Goal: Information Seeking & Learning: Find contact information

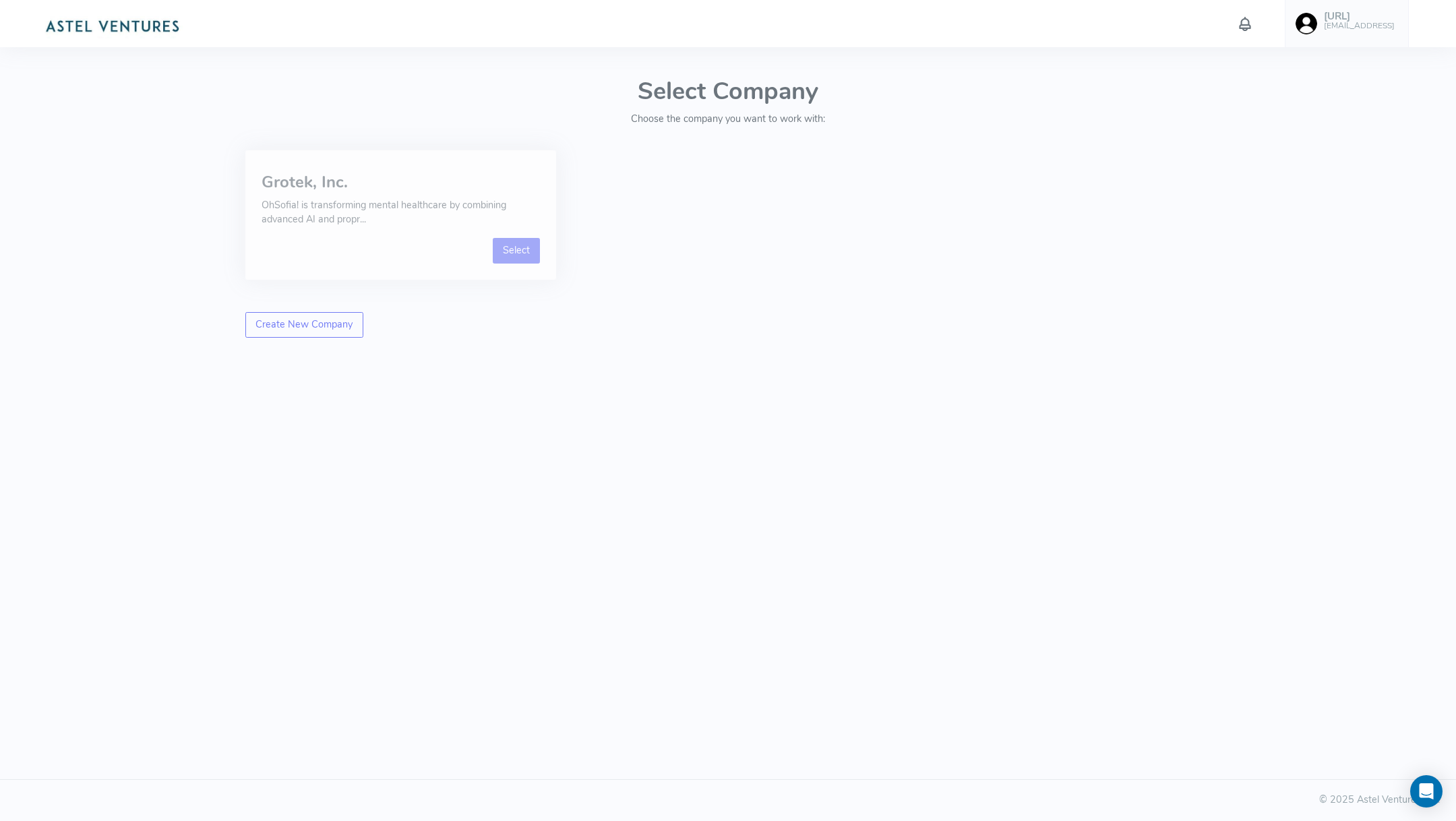
click at [522, 253] on link "Select" at bounding box center [516, 250] width 48 height 26
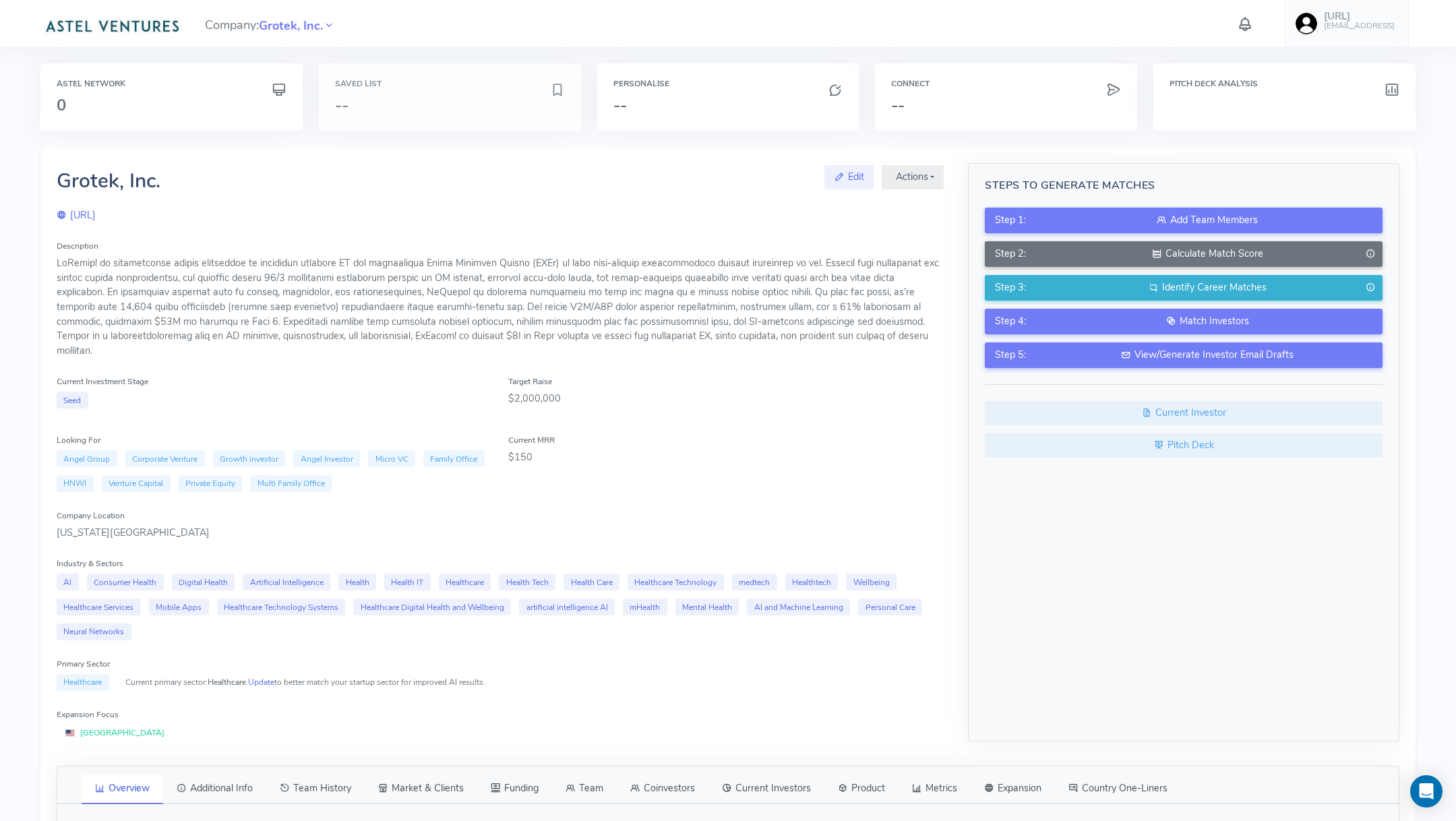
click at [457, 91] on div "Saved List --" at bounding box center [450, 97] width 262 height 67
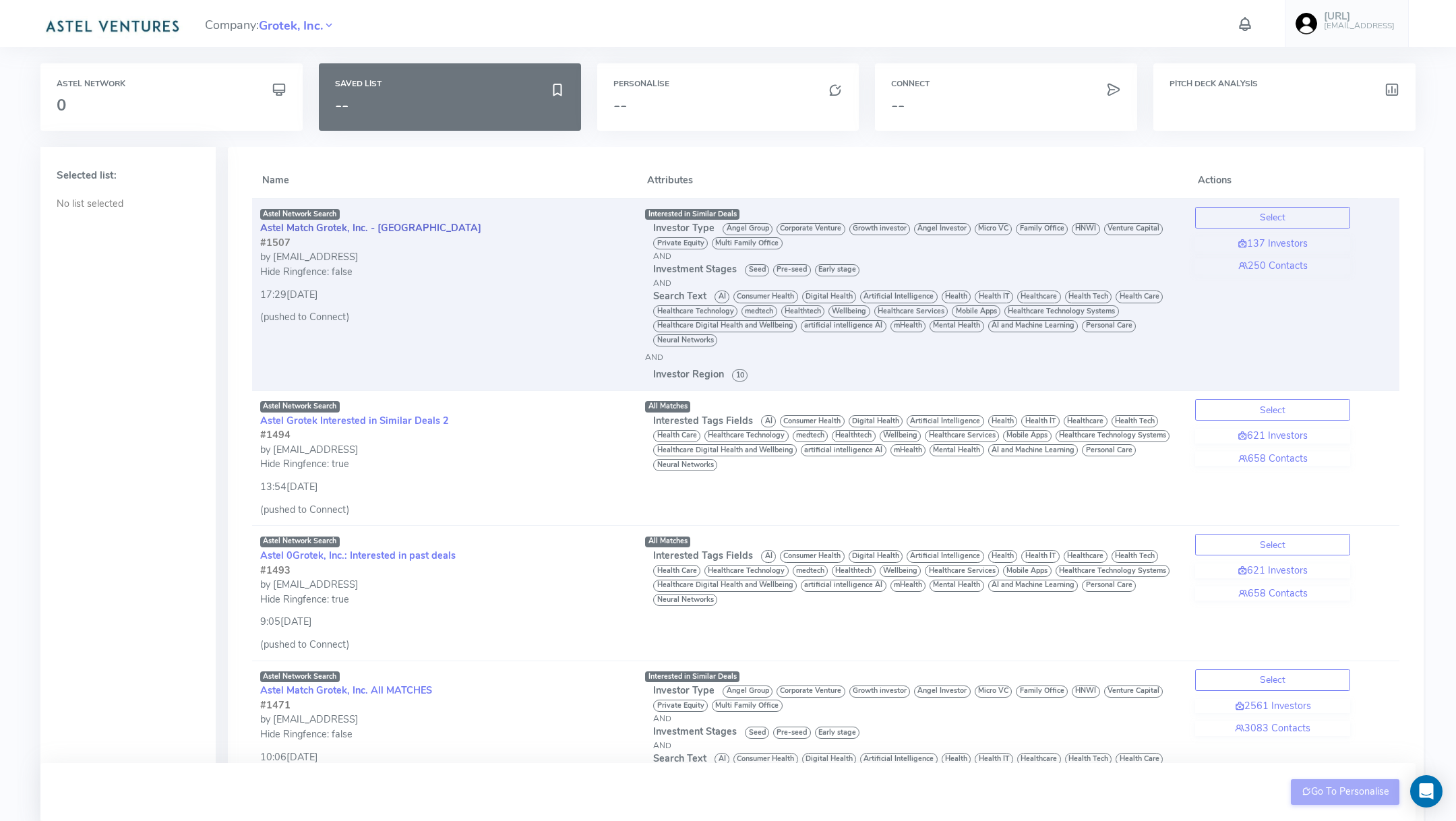
click at [379, 228] on link "Astel Match Grotek, Inc. - [GEOGRAPHIC_DATA]" at bounding box center [371, 227] width 221 height 13
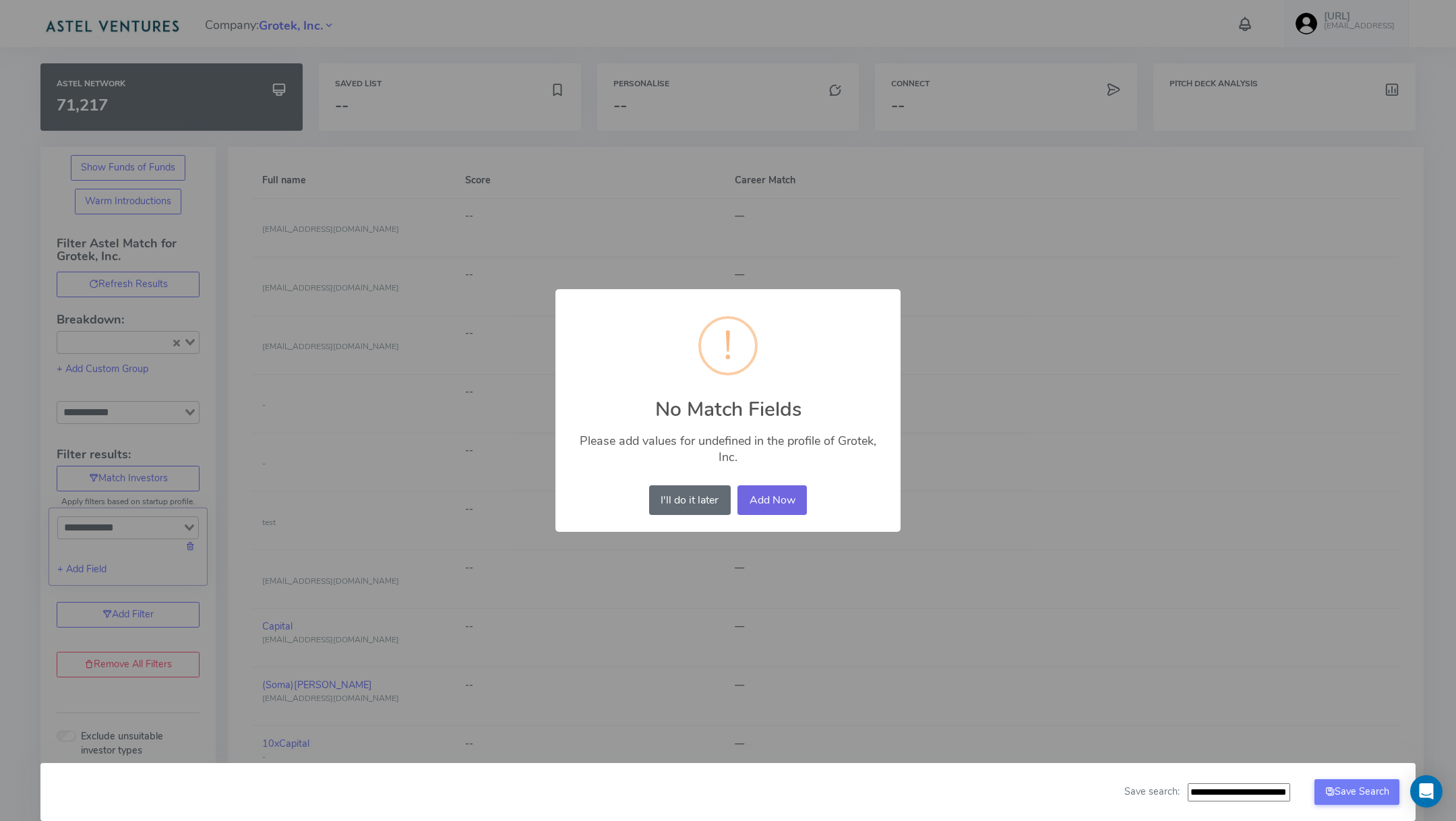
click at [692, 500] on button "I'll do it later" at bounding box center [690, 500] width 82 height 30
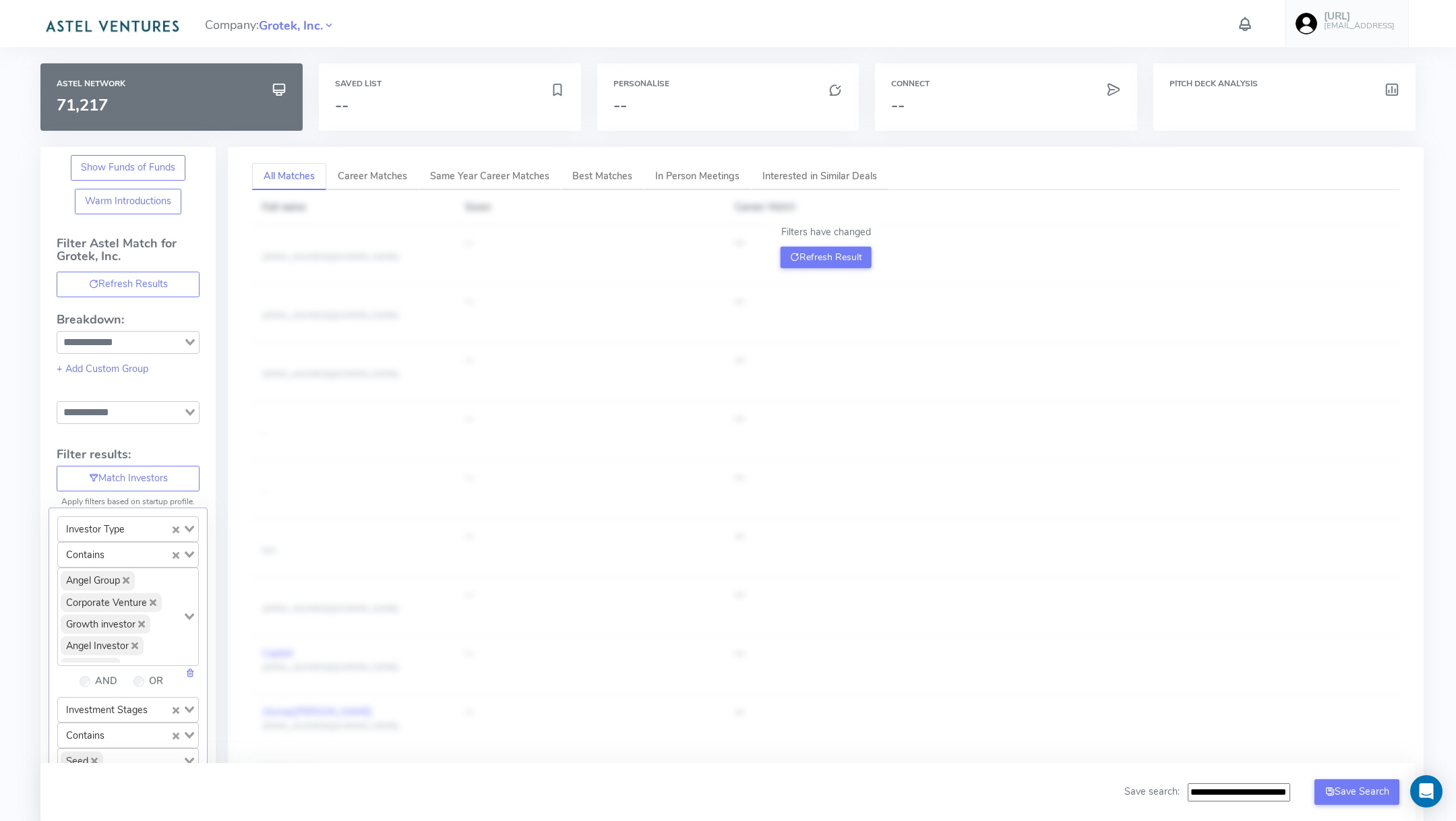
type input "**********"
click at [436, 94] on div "Saved List --" at bounding box center [450, 97] width 262 height 67
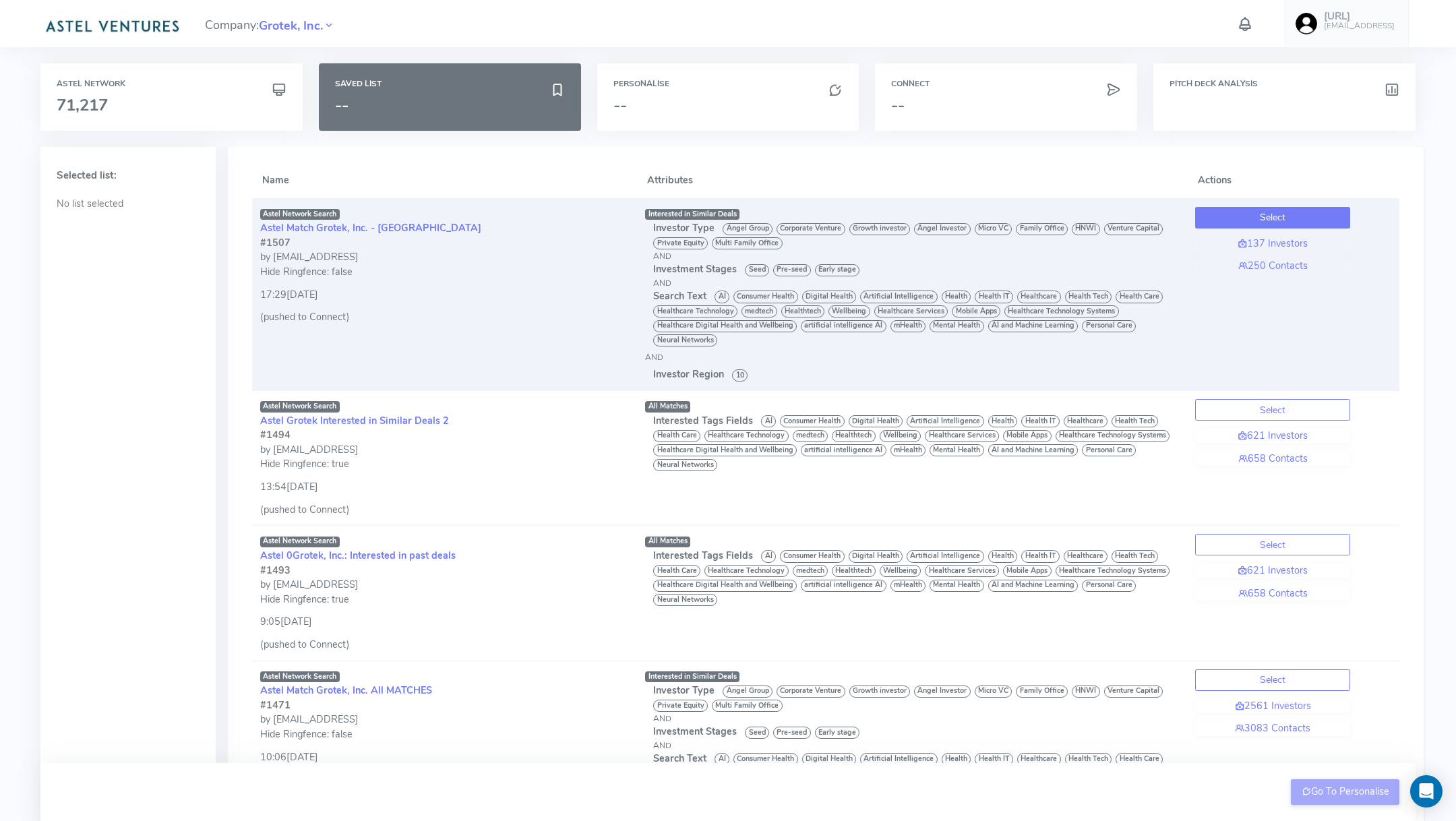
click at [1261, 214] on button "Select" at bounding box center [1273, 218] width 155 height 22
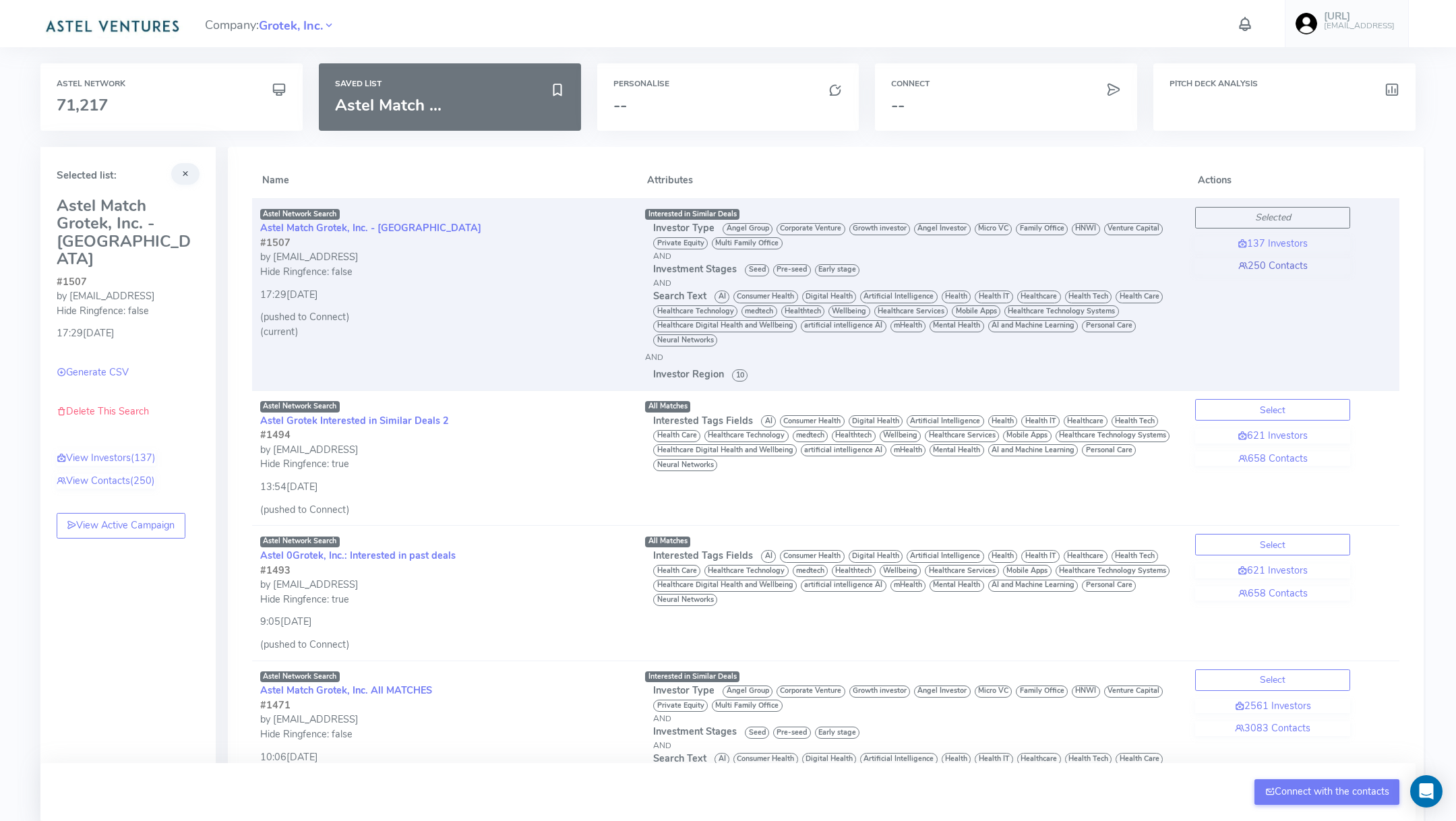
click at [1285, 261] on link "250 Contacts" at bounding box center [1273, 266] width 155 height 15
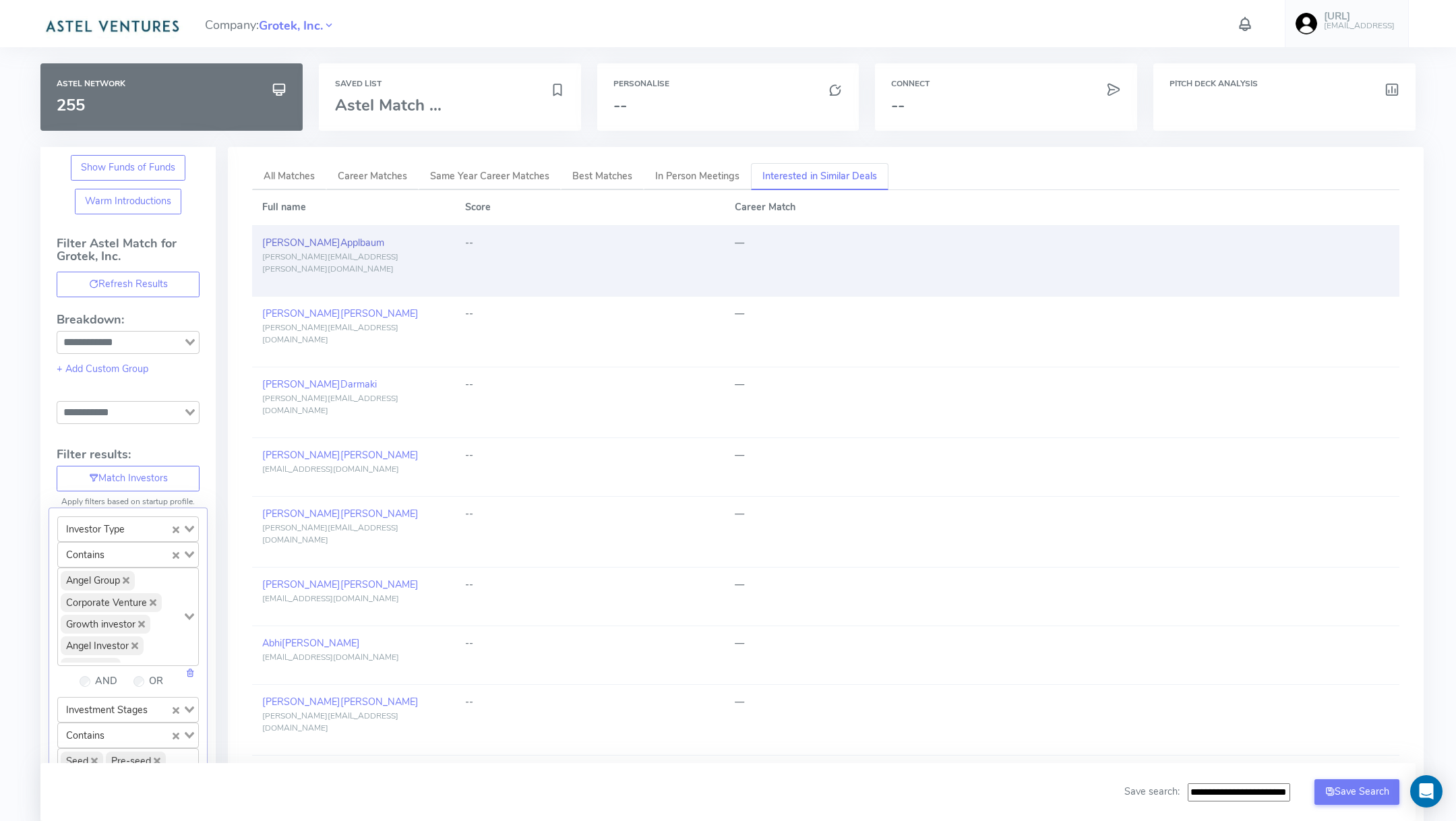
click at [340, 240] on span "Applbaum" at bounding box center [362, 242] width 44 height 13
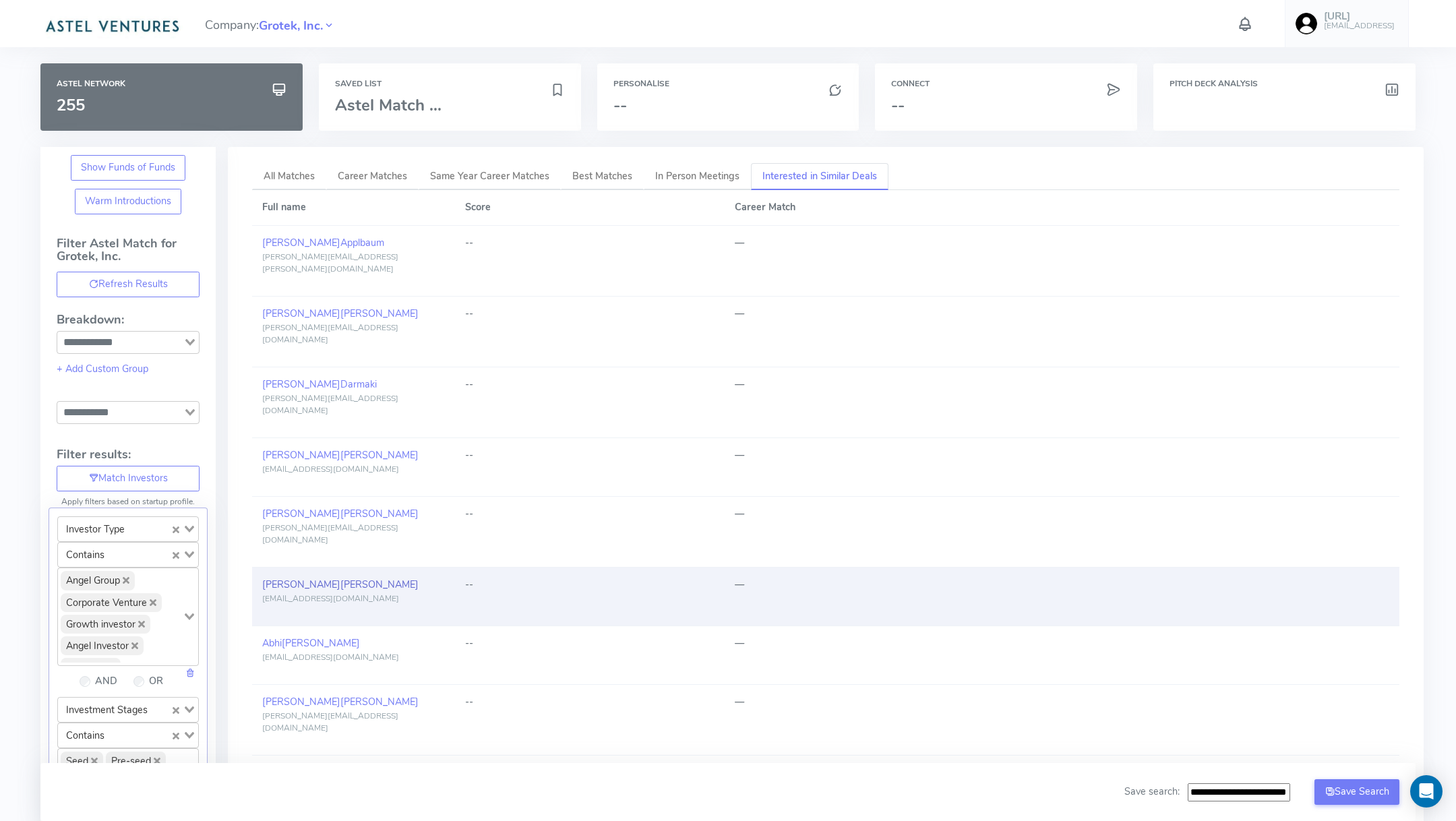
click at [340, 578] on span "[PERSON_NAME]" at bounding box center [380, 584] width 78 height 13
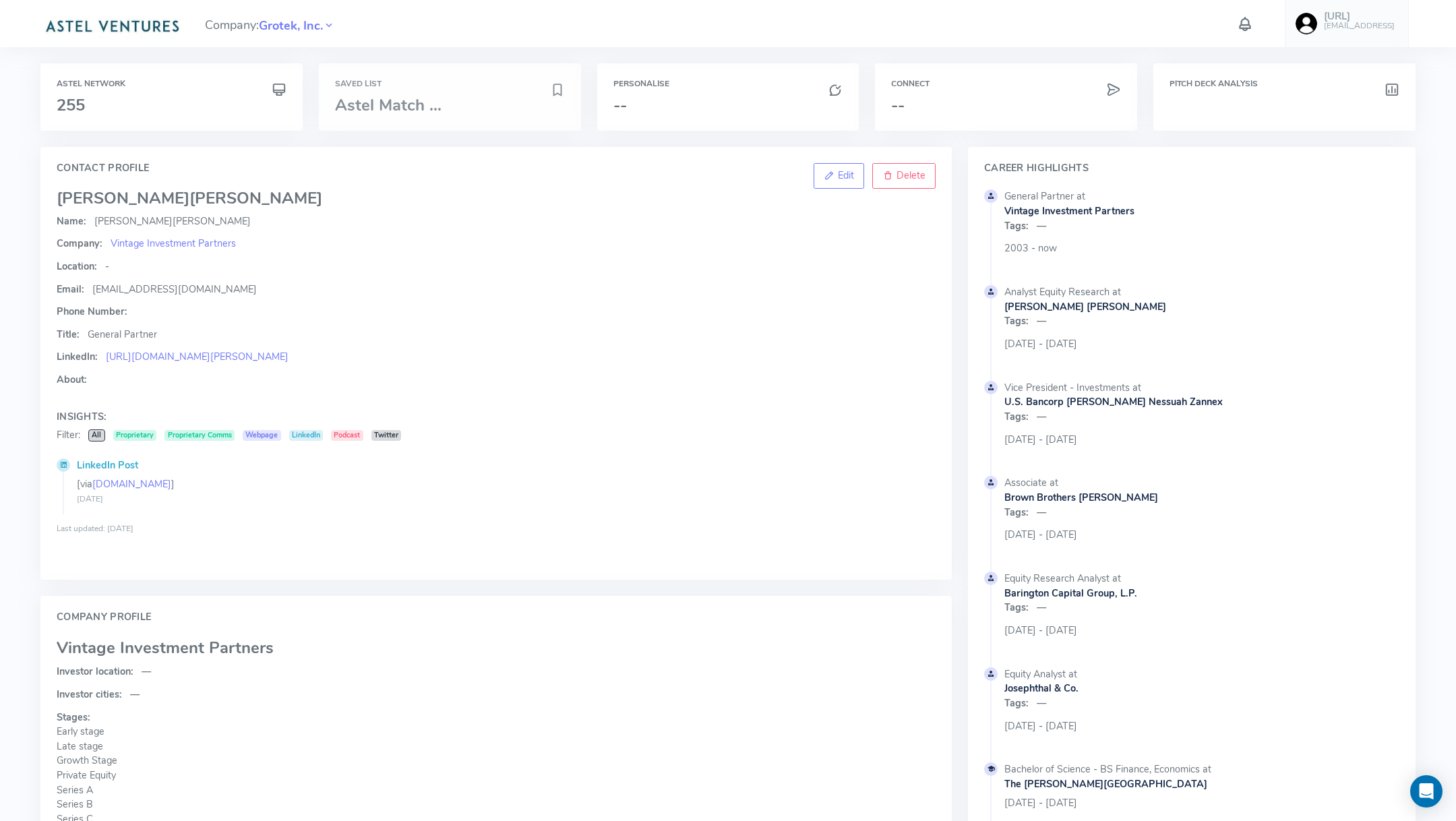
click at [378, 87] on h6 "Saved List" at bounding box center [450, 83] width 230 height 9
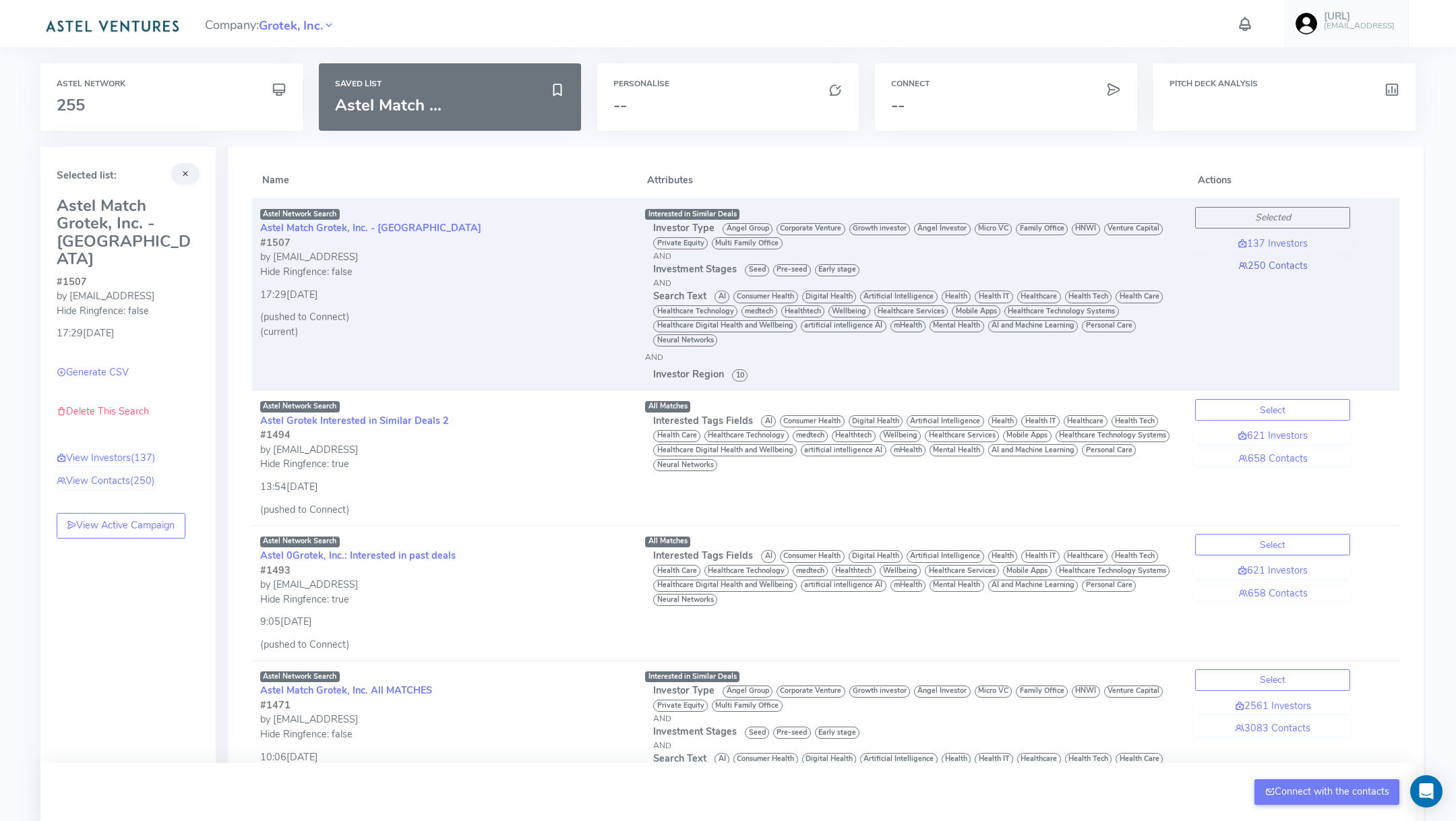
click at [1272, 266] on link "250 Contacts" at bounding box center [1273, 266] width 155 height 15
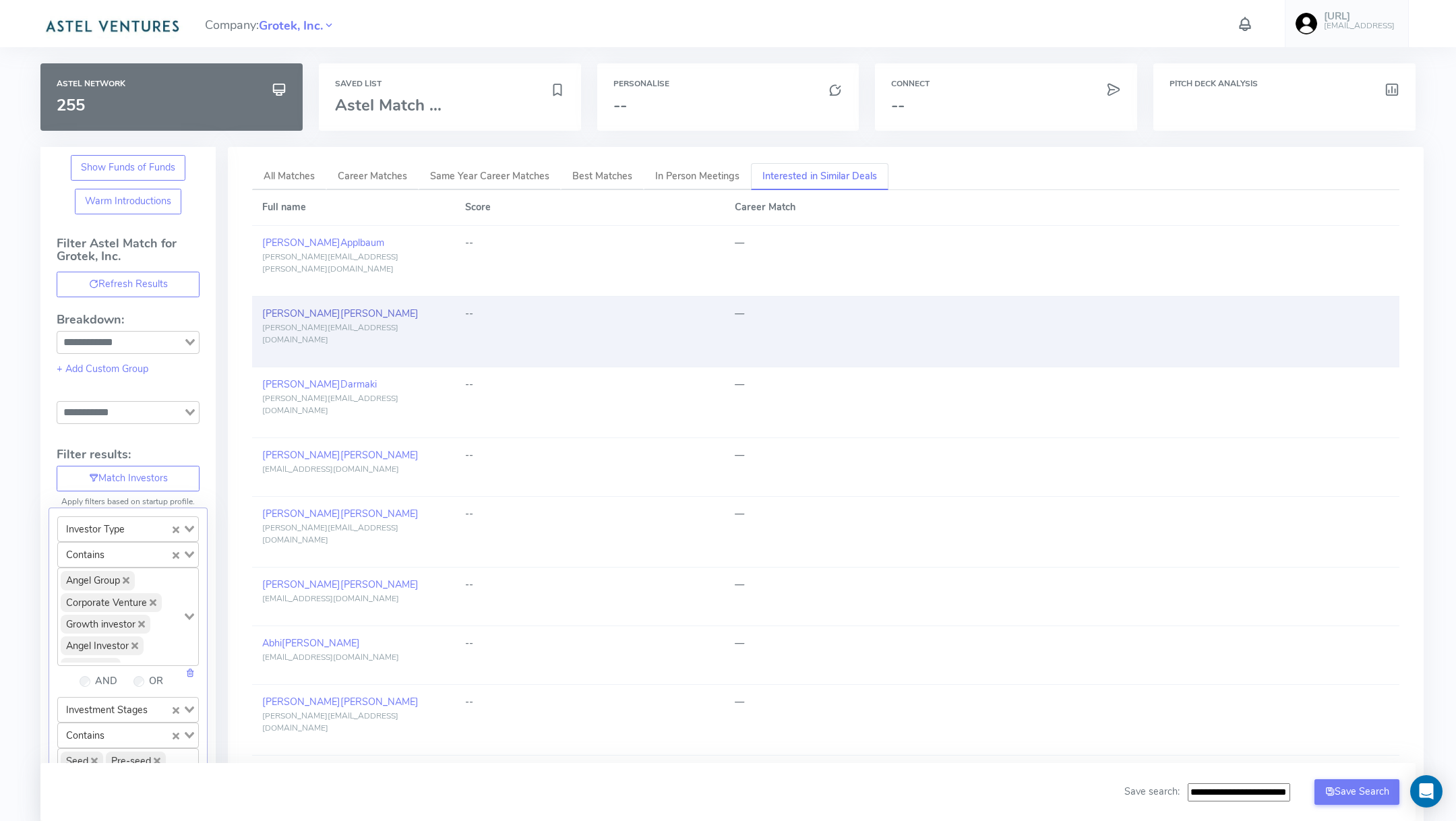
click at [340, 307] on span "[PERSON_NAME]" at bounding box center [380, 313] width 78 height 13
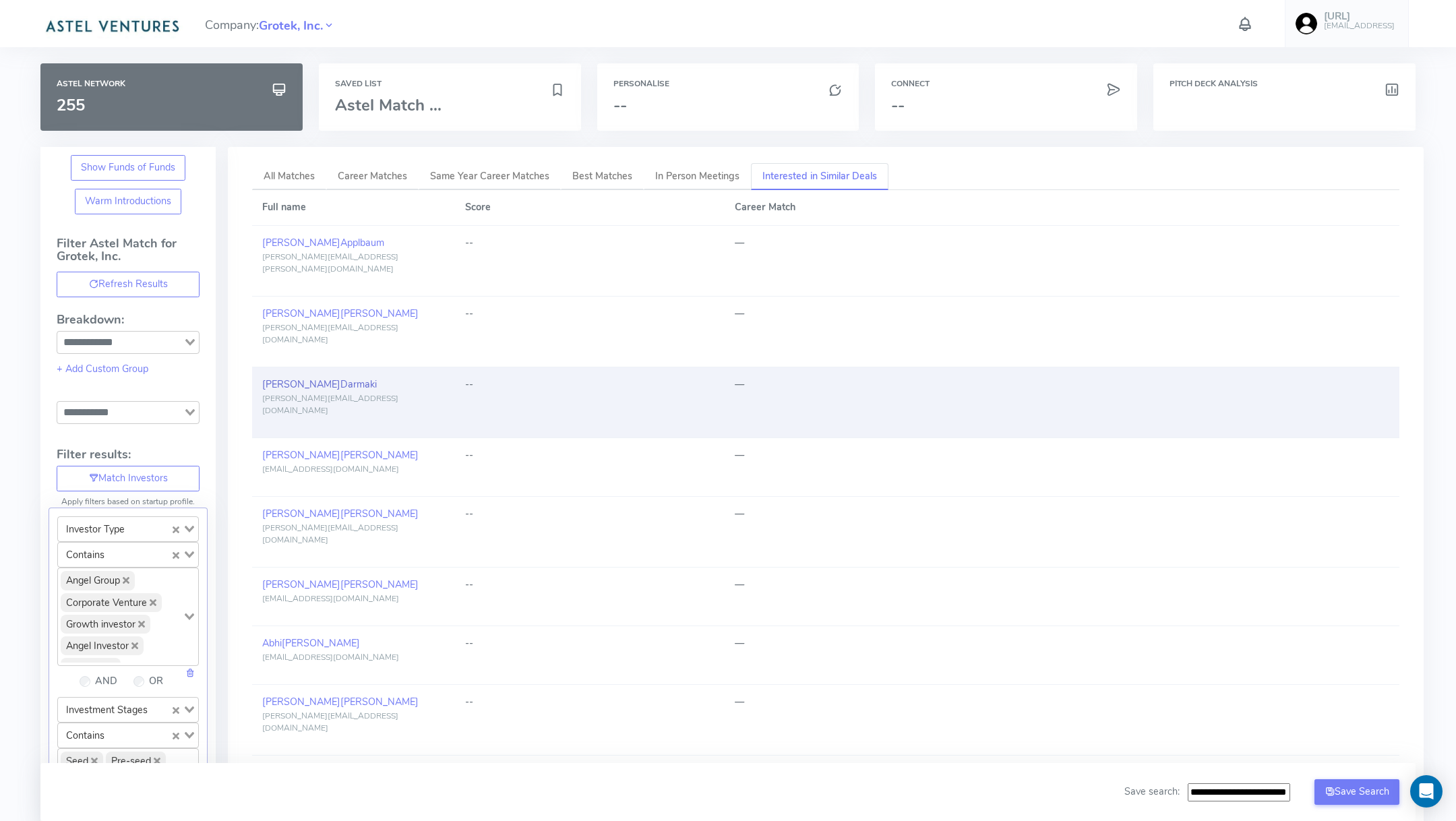
click at [340, 377] on span "Darmaki" at bounding box center [359, 383] width 36 height 13
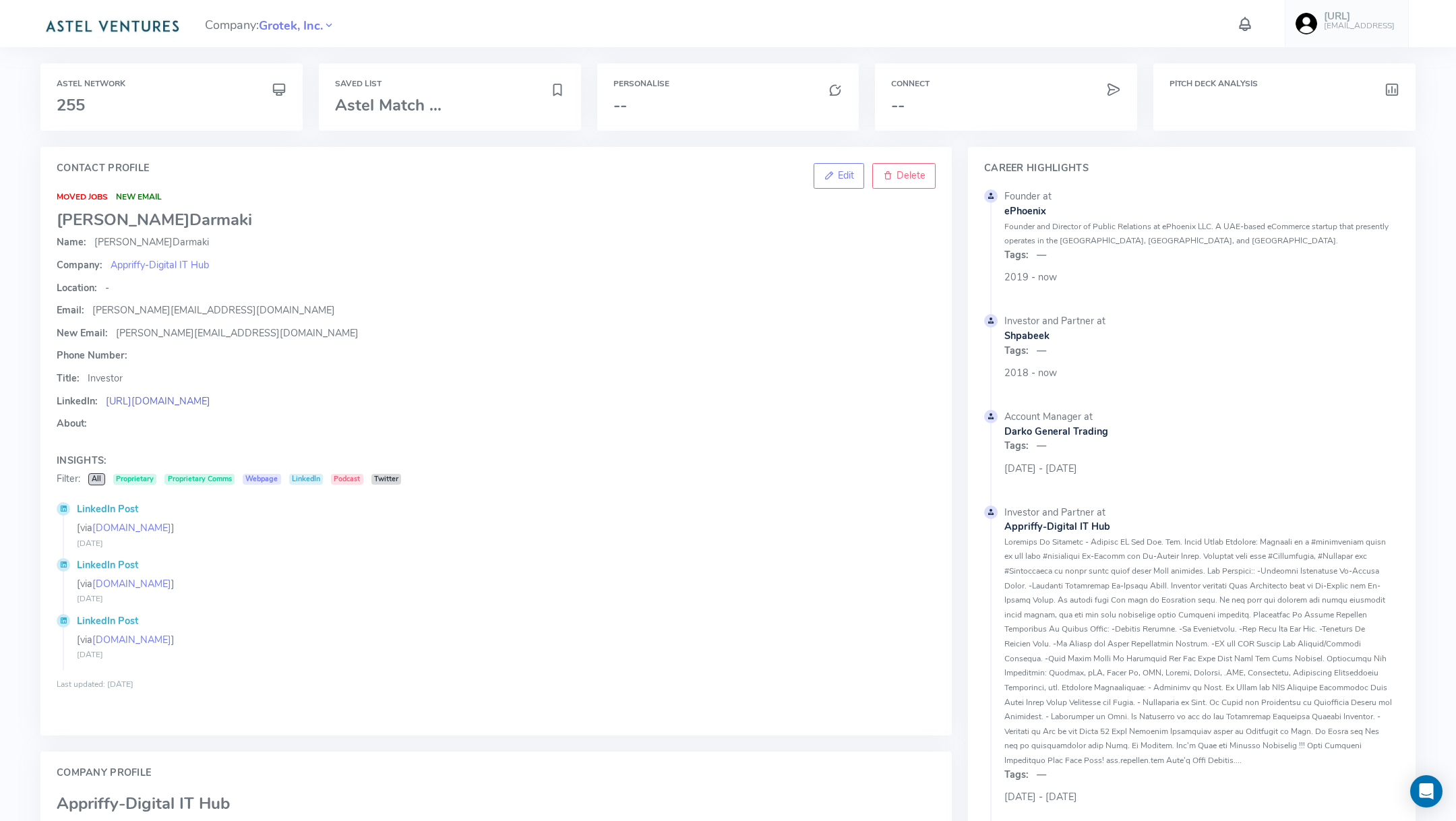
click at [210, 401] on link "[URL][DOMAIN_NAME]" at bounding box center [158, 401] width 104 height 13
